Goal: Task Accomplishment & Management: Manage account settings

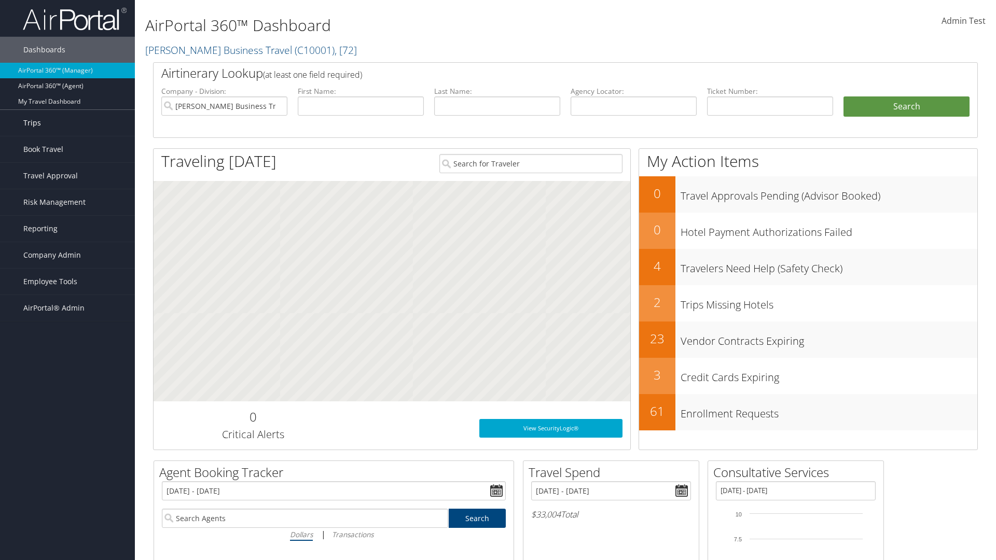
click at [67, 123] on link "Trips" at bounding box center [67, 123] width 135 height 26
click at [67, 152] on link "Current/Future Trips" at bounding box center [67, 160] width 135 height 16
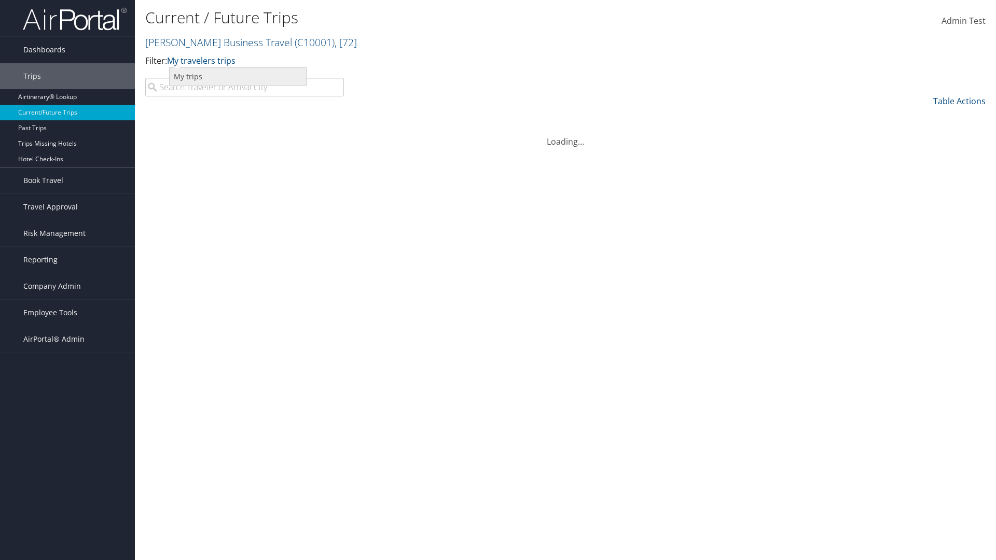
click at [238, 76] on link "My trips" at bounding box center [238, 77] width 136 height 18
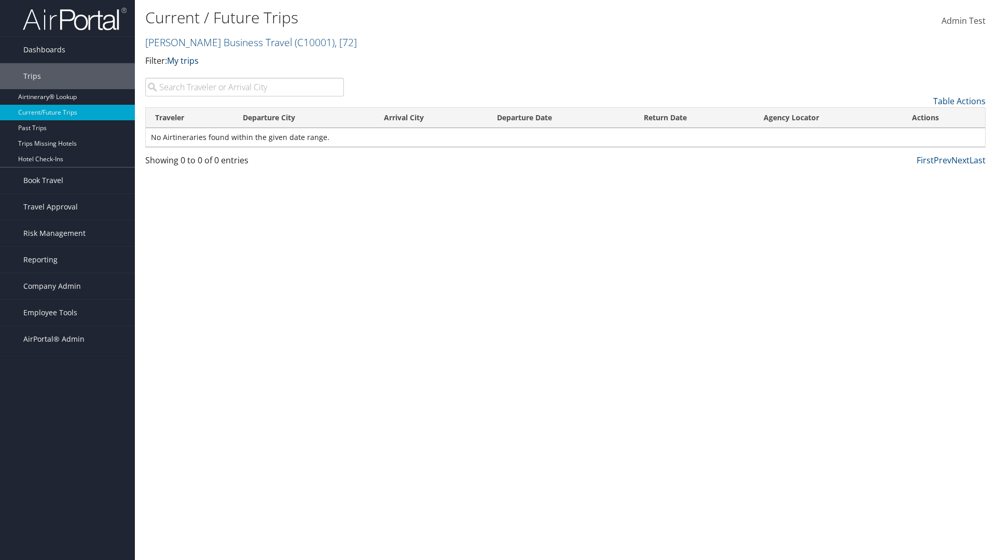
click at [185, 60] on link "My trips" at bounding box center [183, 60] width 32 height 11
click at [0, 0] on link "My travelers trips" at bounding box center [0, 0] width 0 height 0
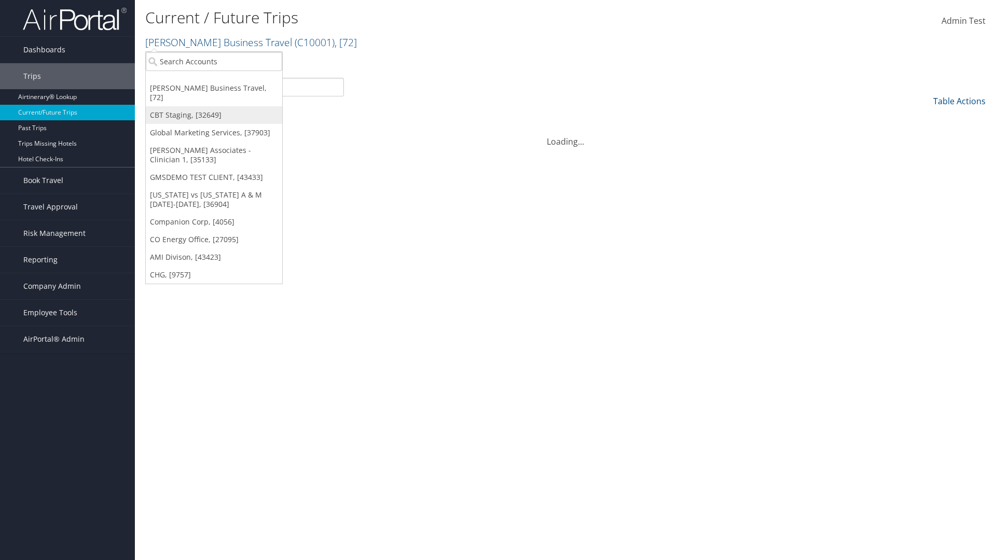
click at [214, 106] on link "CBT Staging, [32649]" at bounding box center [214, 115] width 136 height 18
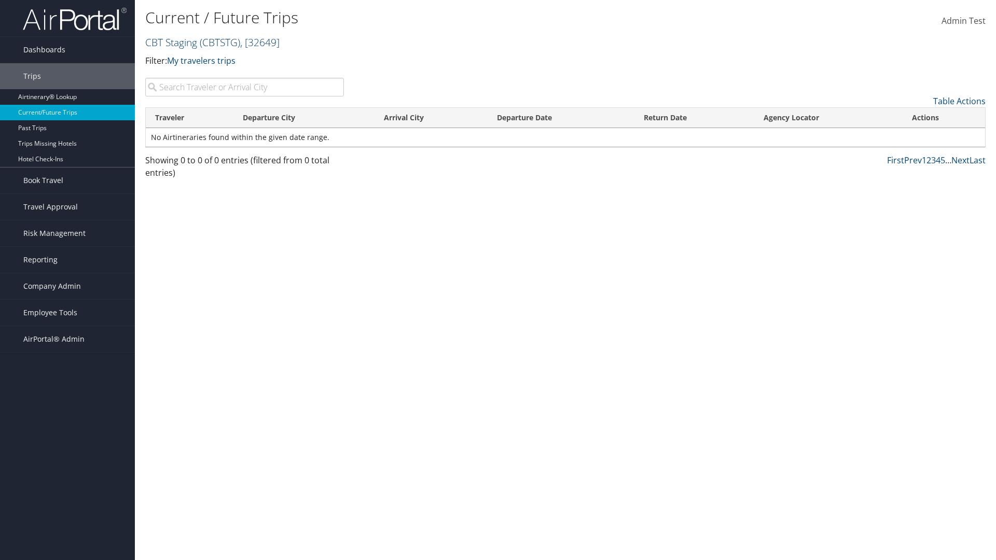
click at [171, 42] on link "CBT Staging ( CBTSTG ) , [ 32649 ]" at bounding box center [212, 42] width 134 height 14
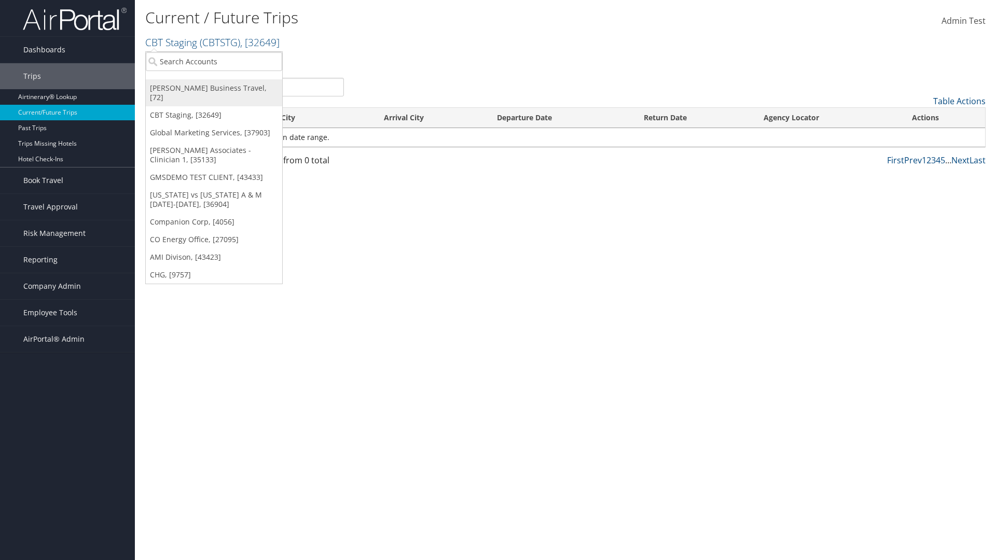
click at [214, 88] on link "[PERSON_NAME] Business Travel, [72]" at bounding box center [214, 92] width 136 height 27
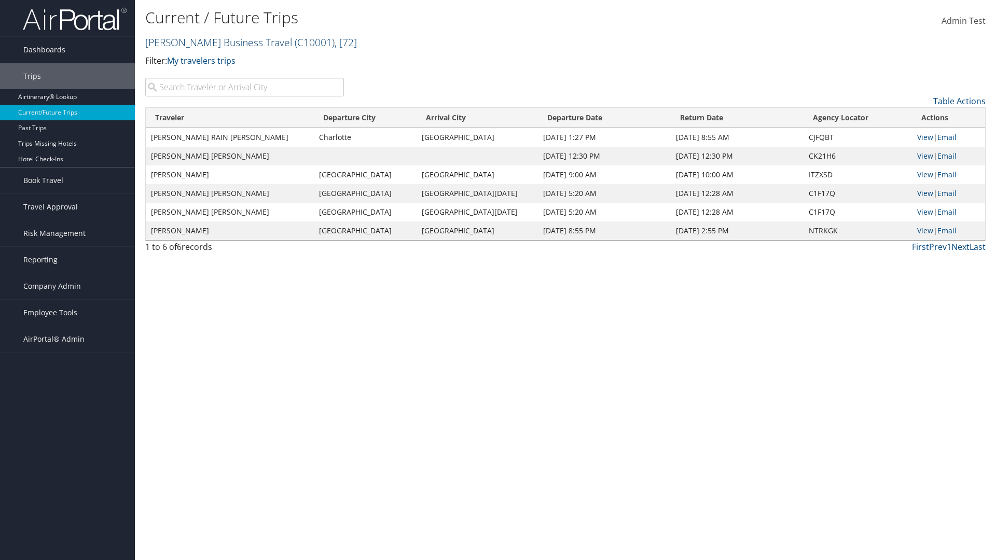
click at [214, 42] on link "Christopherson Business Travel ( C10001 ) , [ 72 ]" at bounding box center [251, 42] width 212 height 14
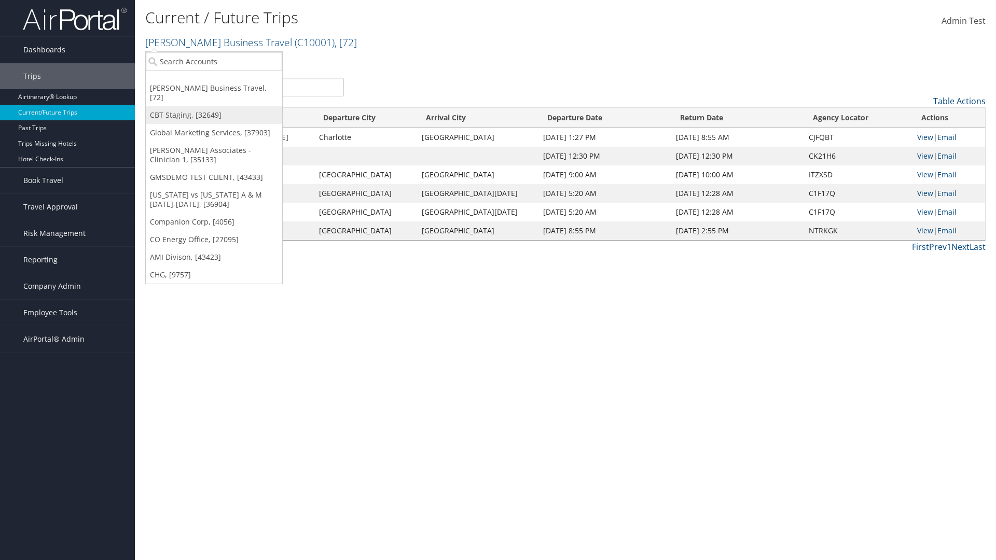
click at [214, 106] on link "CBT Staging, [32649]" at bounding box center [214, 115] width 136 height 18
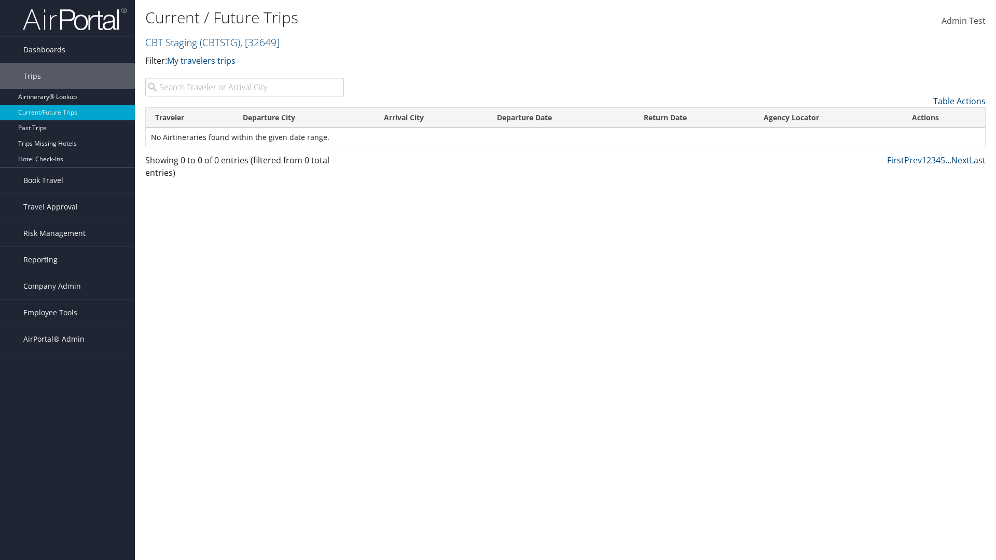
click at [189, 118] on th "Traveler" at bounding box center [190, 118] width 88 height 20
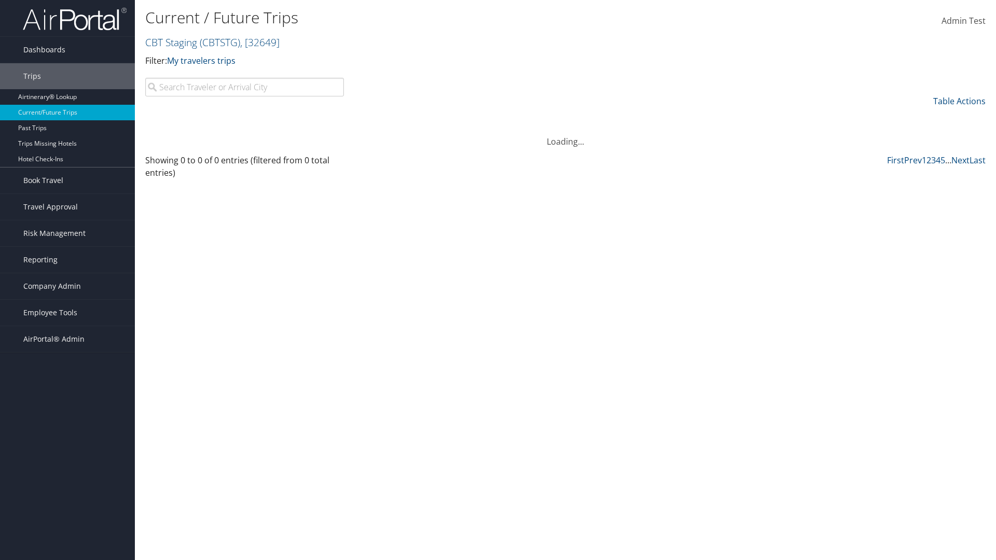
click at [304, 118] on th "Departure City" at bounding box center [304, 118] width 142 height 20
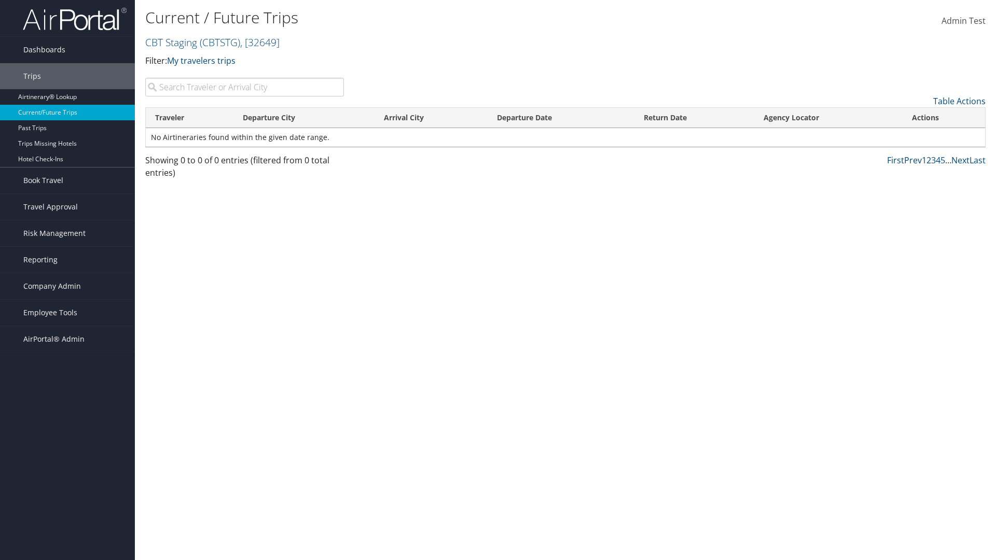
click at [431, 118] on th "Arrival City" at bounding box center [431, 118] width 113 height 20
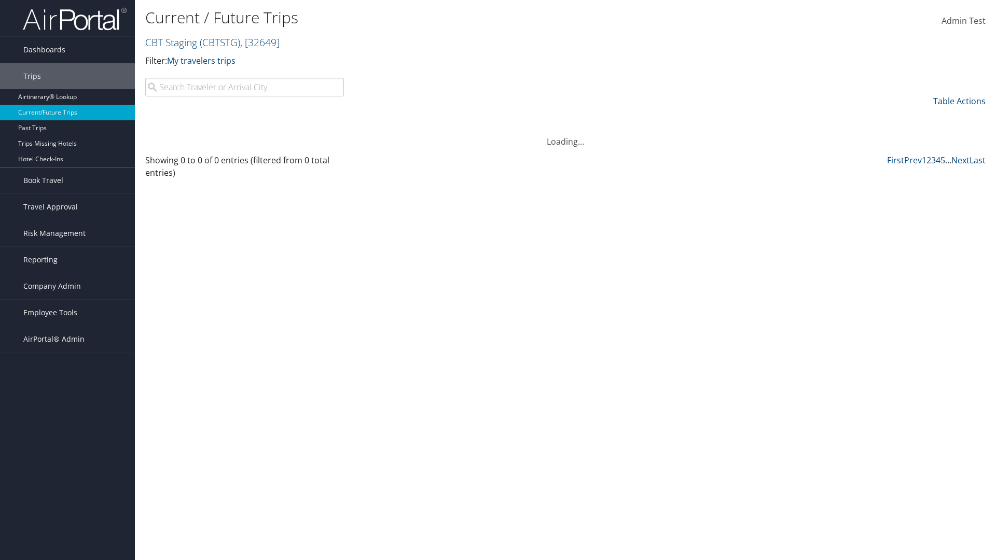
click at [431, 118] on th "Arrival City" at bounding box center [431, 118] width 113 height 20
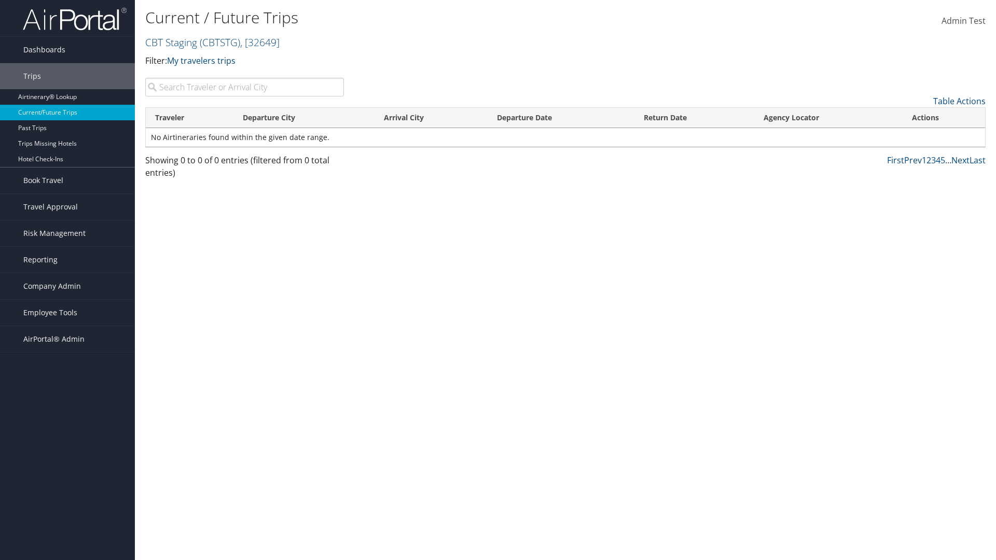
click at [561, 118] on th "Departure Date" at bounding box center [561, 118] width 147 height 20
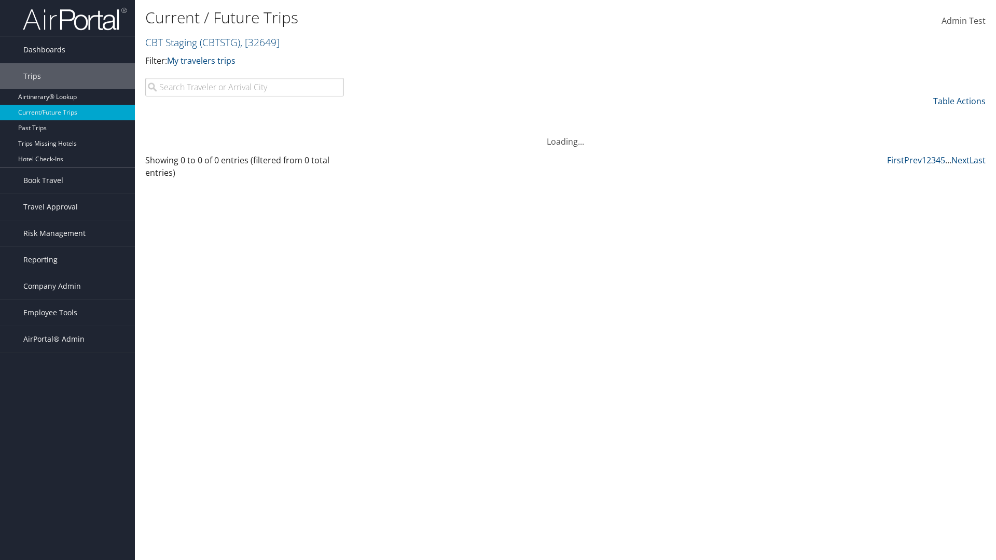
click at [561, 118] on th "Departure Date" at bounding box center [561, 118] width 147 height 20
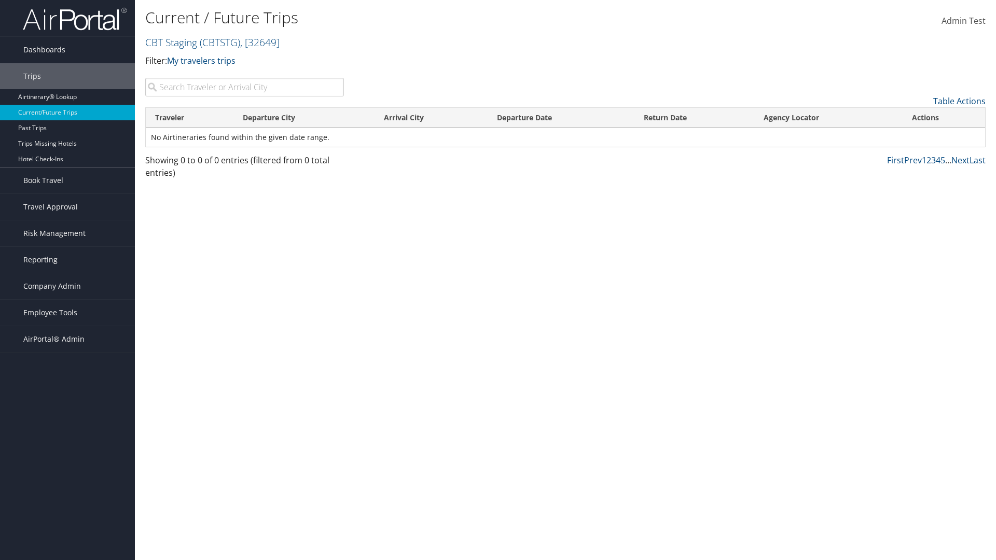
click at [694, 118] on th "Return Date" at bounding box center [695, 118] width 120 height 20
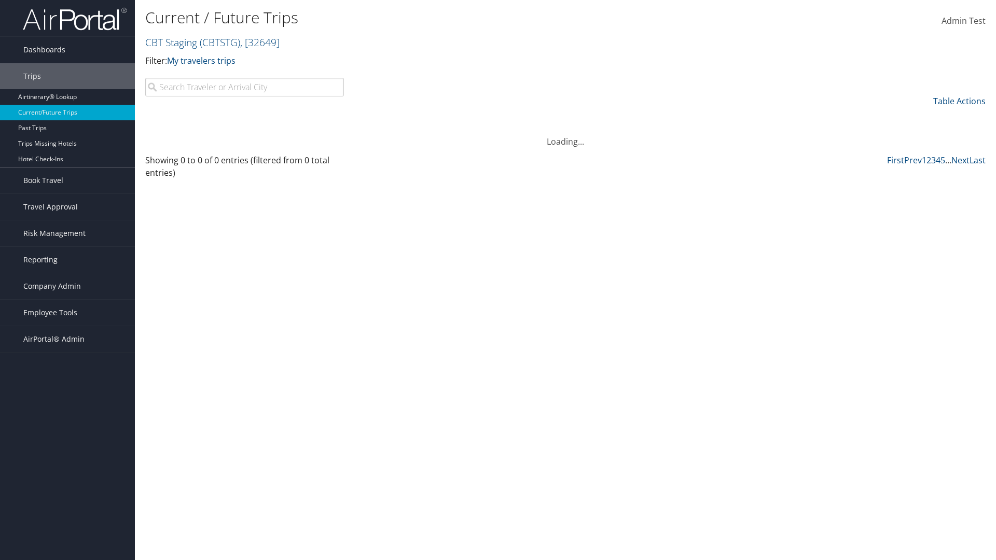
click at [828, 118] on th "Agency Locator" at bounding box center [828, 118] width 148 height 20
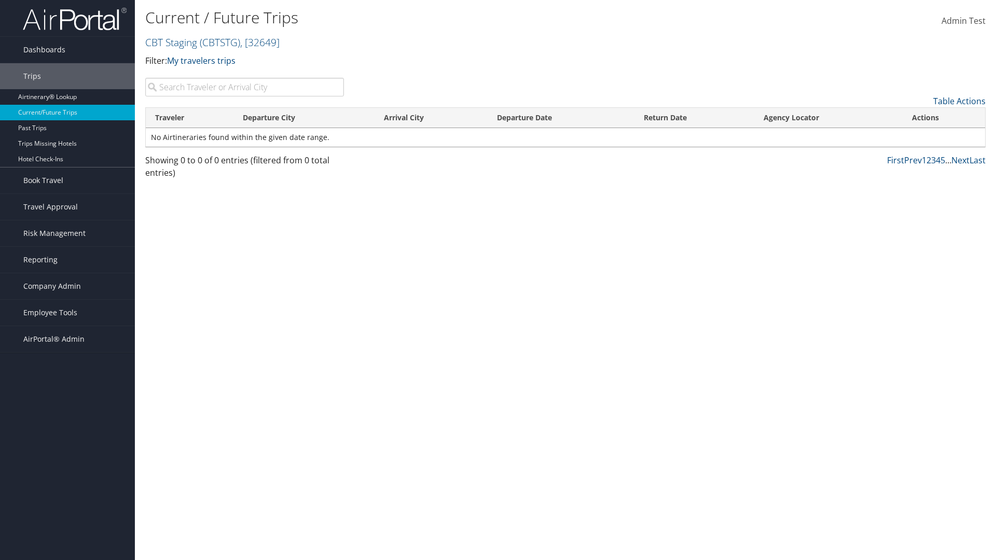
click at [828, 118] on th "Agency Locator" at bounding box center [828, 118] width 148 height 20
